Goal: Check status: Check status

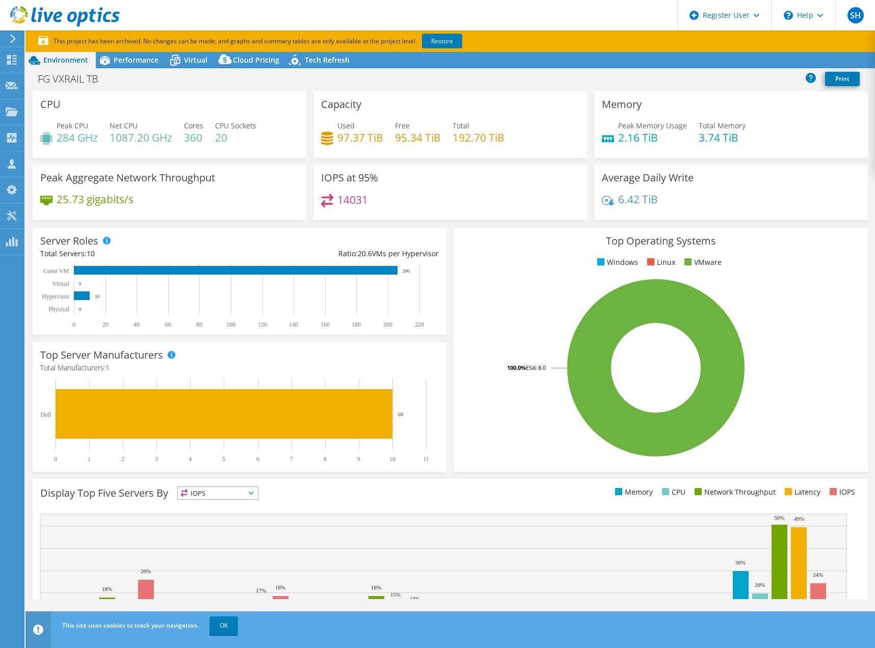
select select "USD"
click at [131, 54] on div "Performance" at bounding box center [131, 60] width 70 height 16
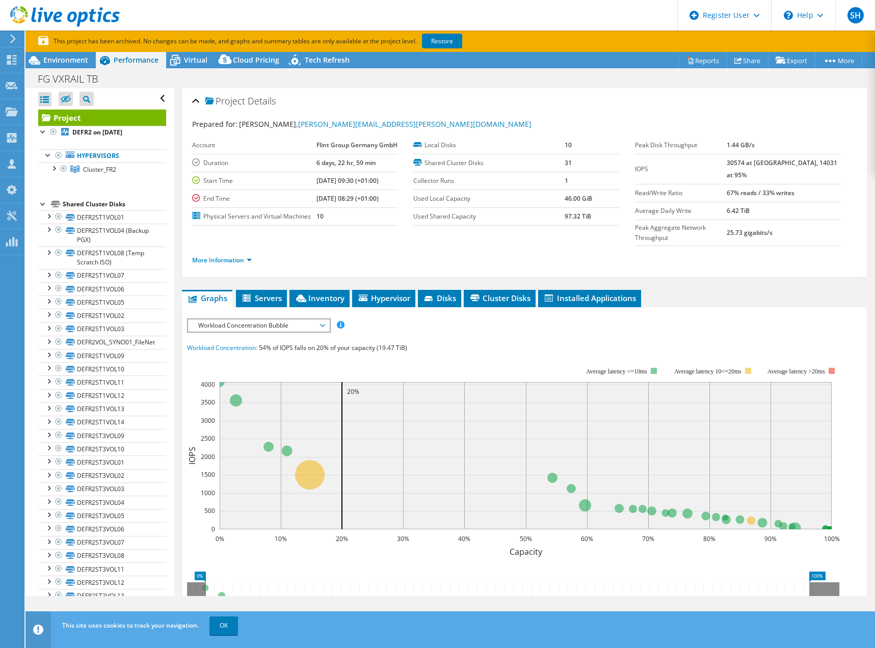
click at [75, 18] on use at bounding box center [65, 16] width 110 height 20
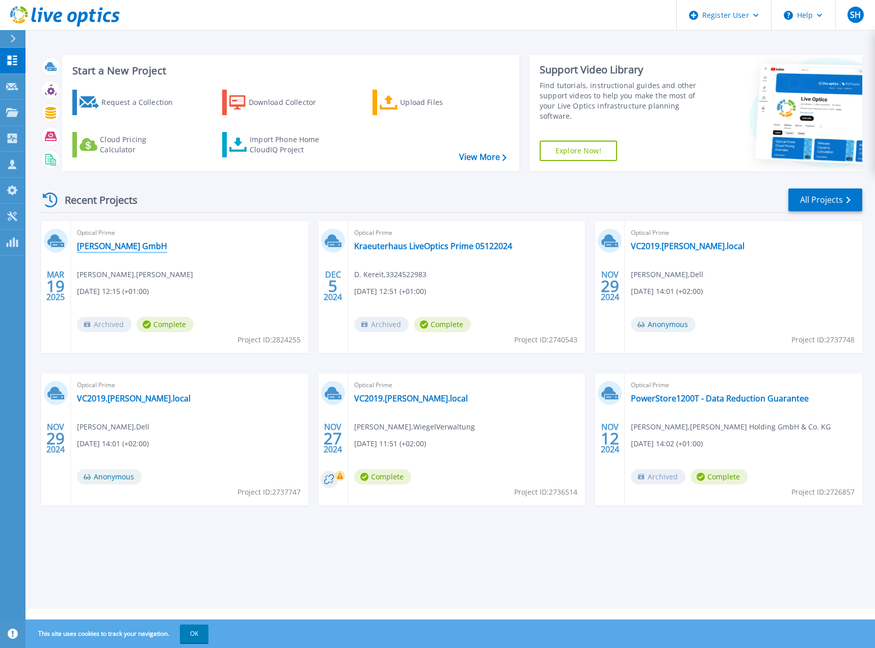
click at [112, 251] on link "[PERSON_NAME] GmbH" at bounding box center [122, 246] width 90 height 10
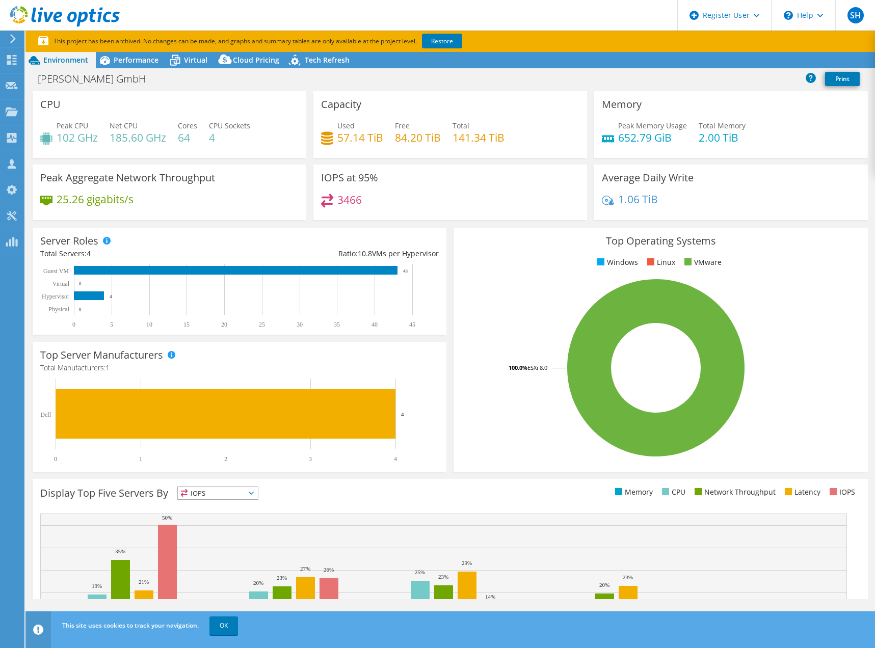
select select "USD"
click at [142, 61] on span "Performance" at bounding box center [136, 60] width 45 height 10
